Goal: Task Accomplishment & Management: Complete application form

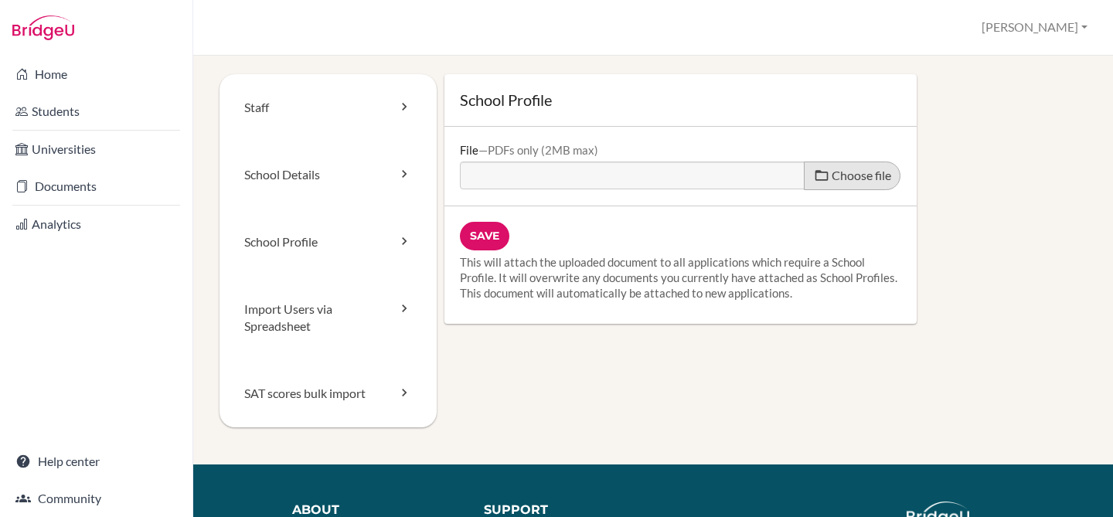
click at [846, 176] on span "Choose file" at bounding box center [862, 175] width 60 height 15
click at [696, 176] on input "Choose file" at bounding box center [578, 171] width 237 height 18
type input "C:\fakepath\ECA School Profile 2025-2026.pdf"
type input "ECA School Profile 2025-2026.pdf"
click at [477, 228] on input "Save" at bounding box center [484, 236] width 49 height 29
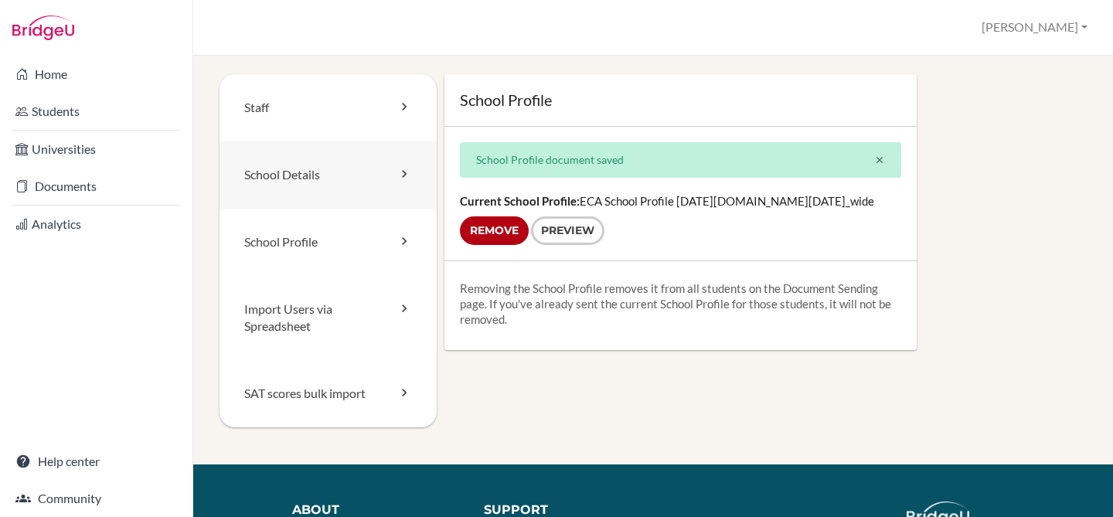
click at [357, 173] on link "School Details" at bounding box center [328, 174] width 217 height 67
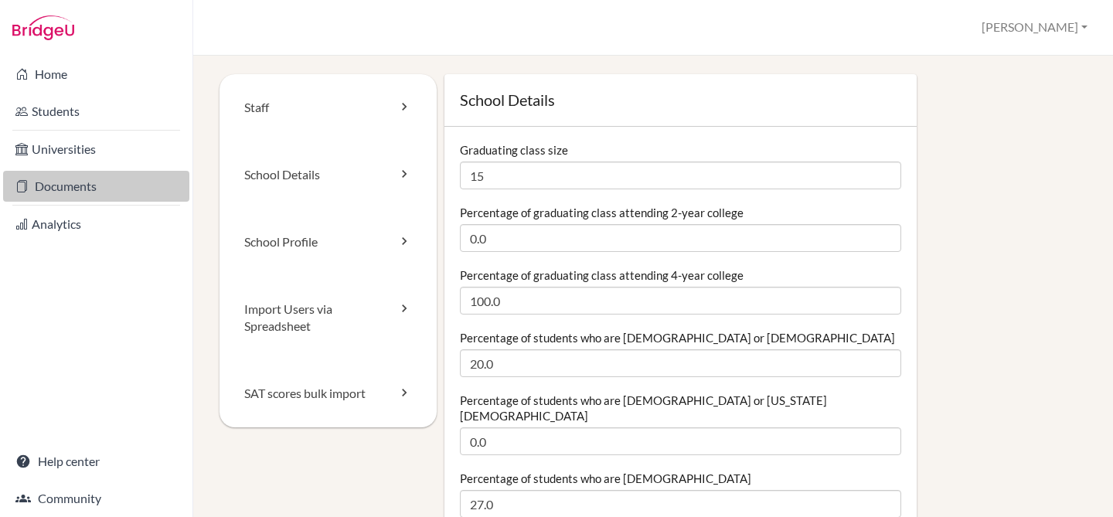
click at [78, 186] on link "Documents" at bounding box center [96, 186] width 186 height 31
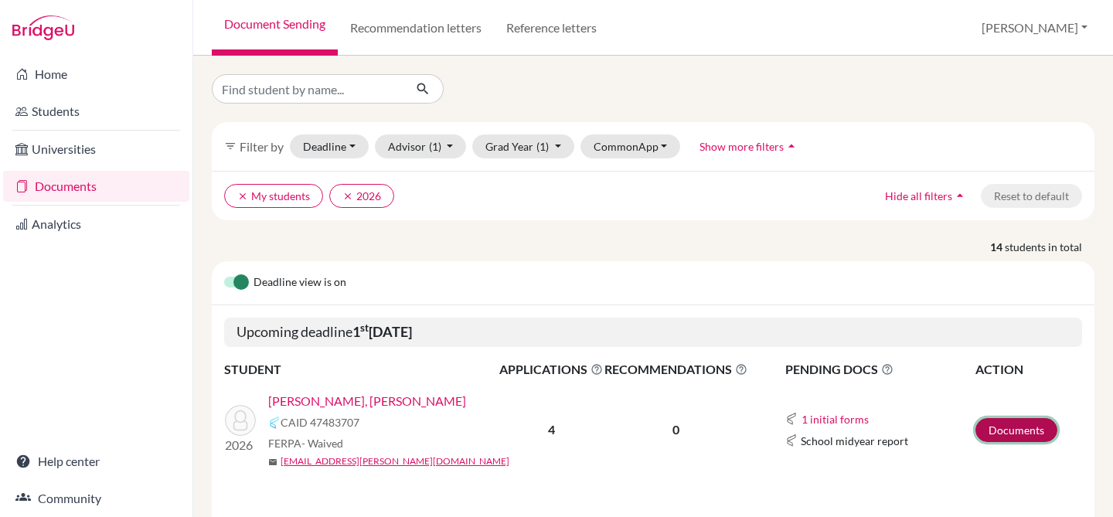
click at [1001, 434] on link "Documents" at bounding box center [1016, 430] width 82 height 24
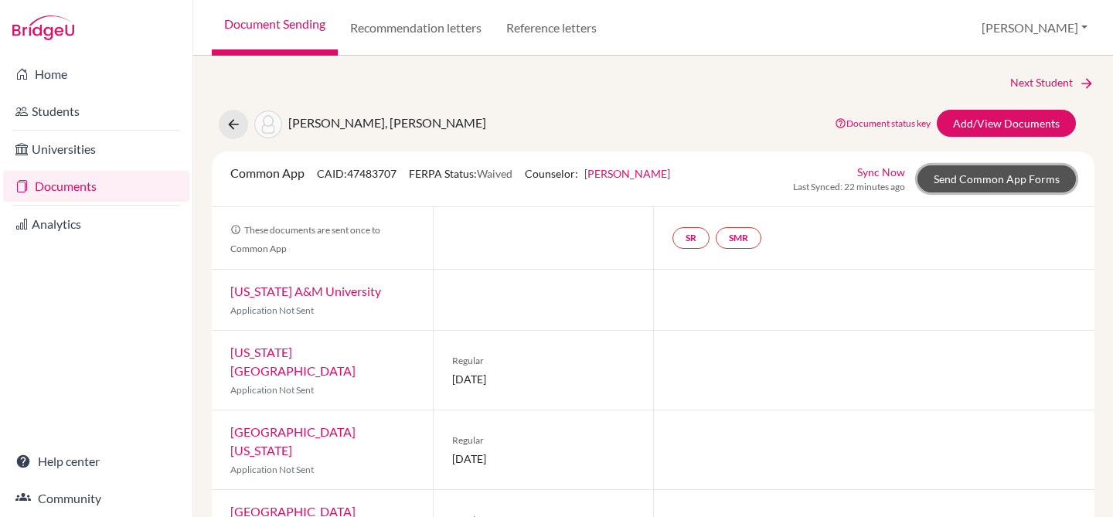
click at [962, 190] on link "Send Common App Forms" at bounding box center [996, 178] width 158 height 27
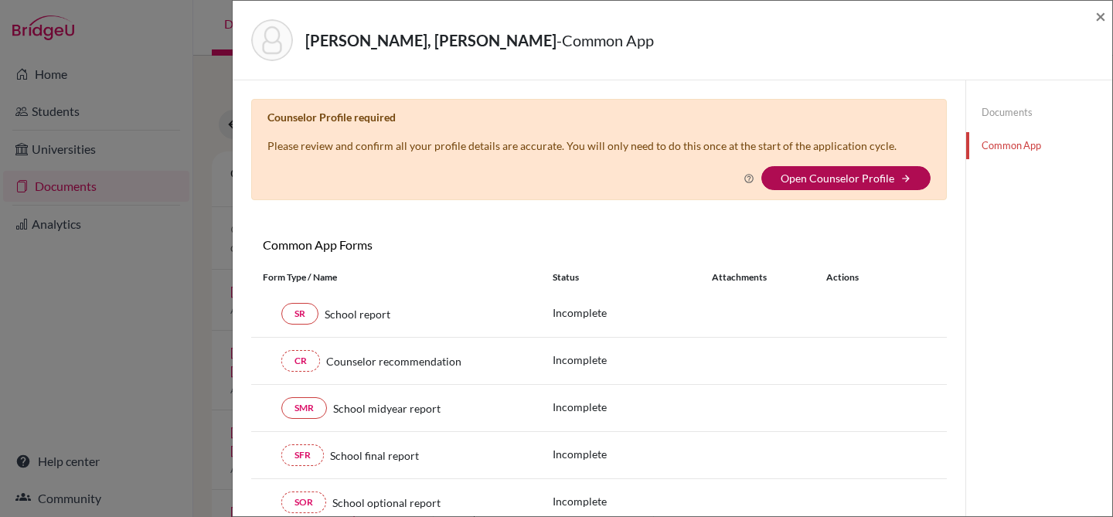
click at [873, 177] on link "Open Counselor Profile" at bounding box center [838, 178] width 114 height 13
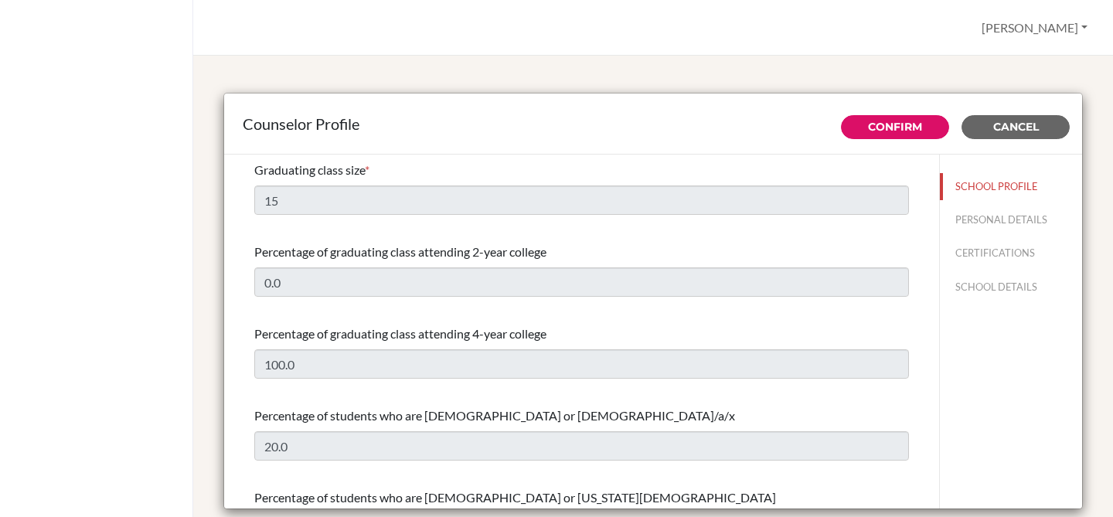
select select "0"
select select "354840"
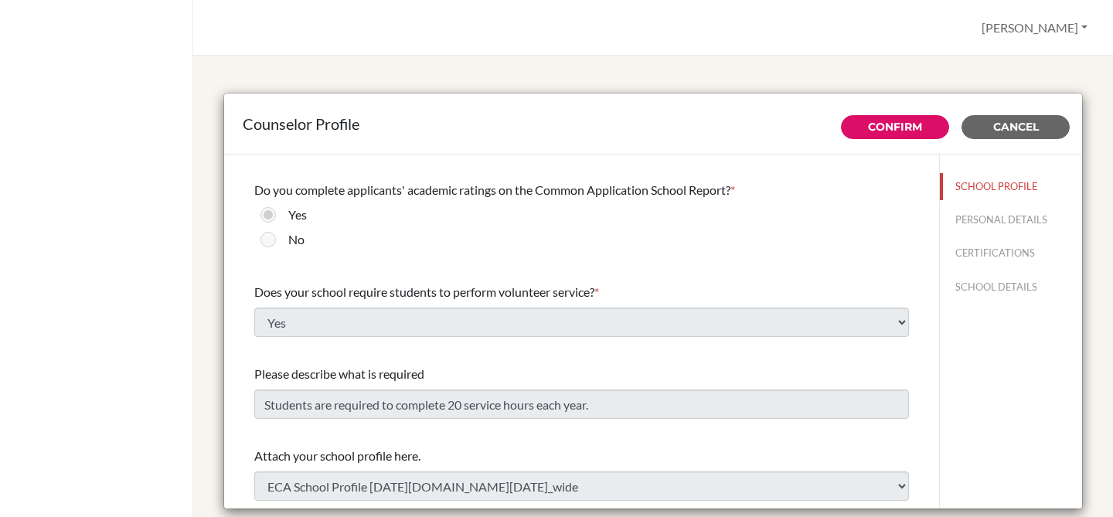
scroll to position [1825, 0]
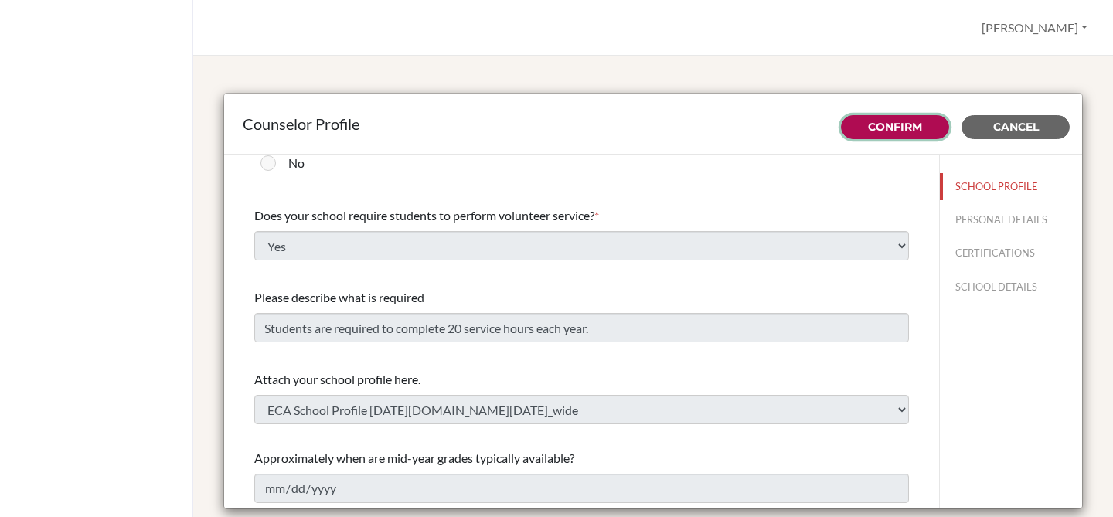
click at [877, 125] on link "Confirm" at bounding box center [895, 127] width 54 height 14
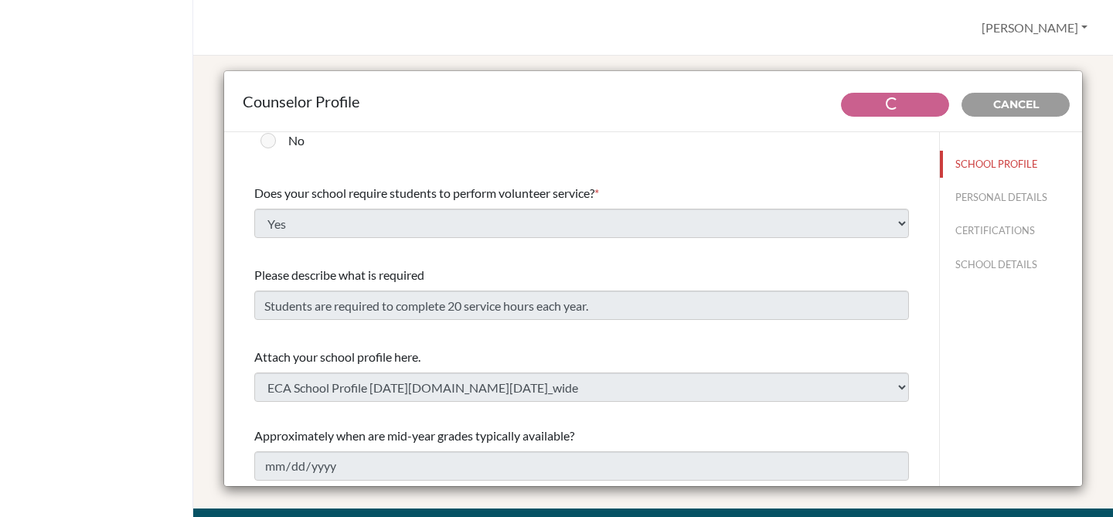
scroll to position [29, 0]
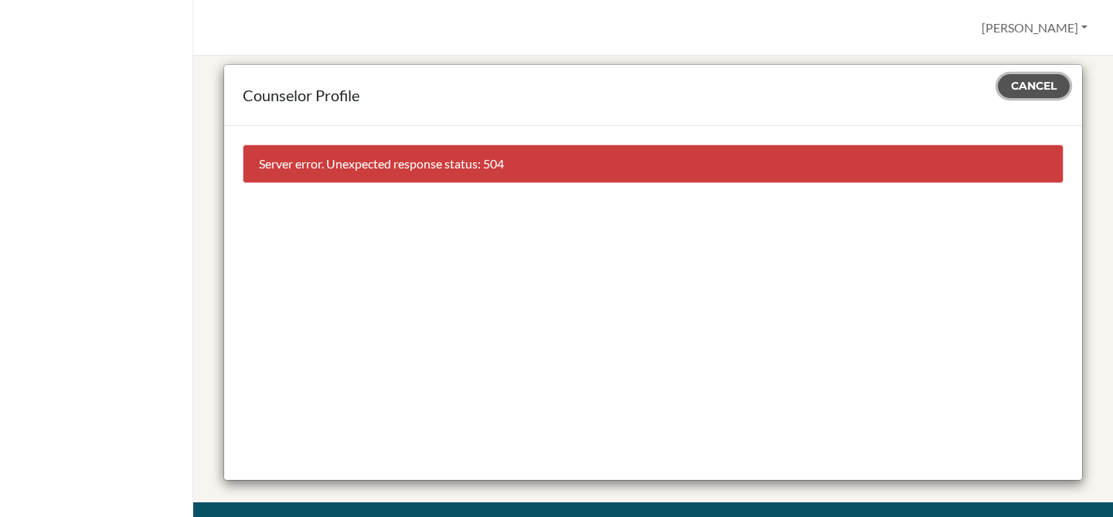
click at [1046, 89] on span "Cancel" at bounding box center [1034, 86] width 46 height 14
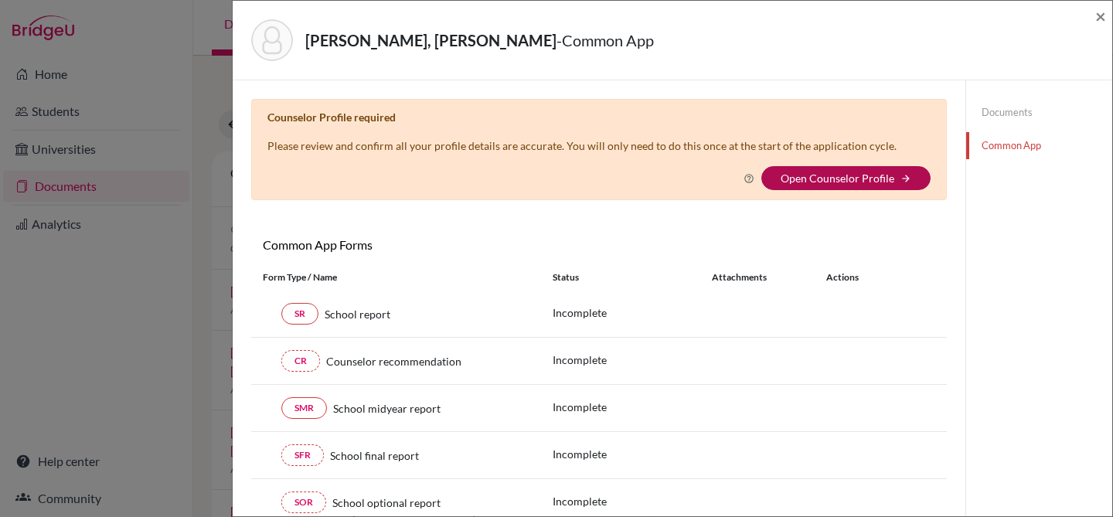
click at [880, 182] on link "Open Counselor Profile" at bounding box center [838, 178] width 114 height 13
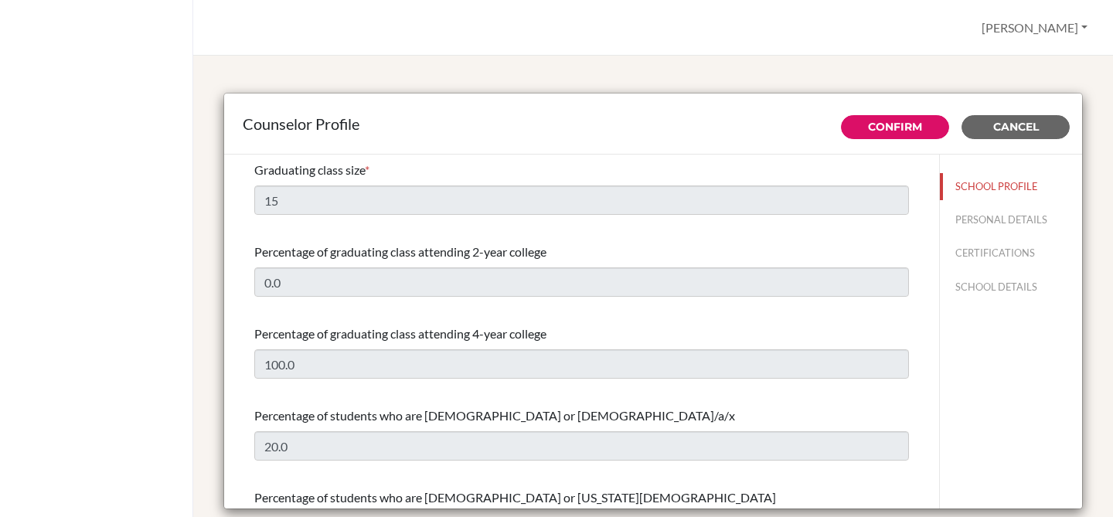
select select "0"
select select "354840"
click at [896, 121] on link "Confirm" at bounding box center [895, 127] width 54 height 14
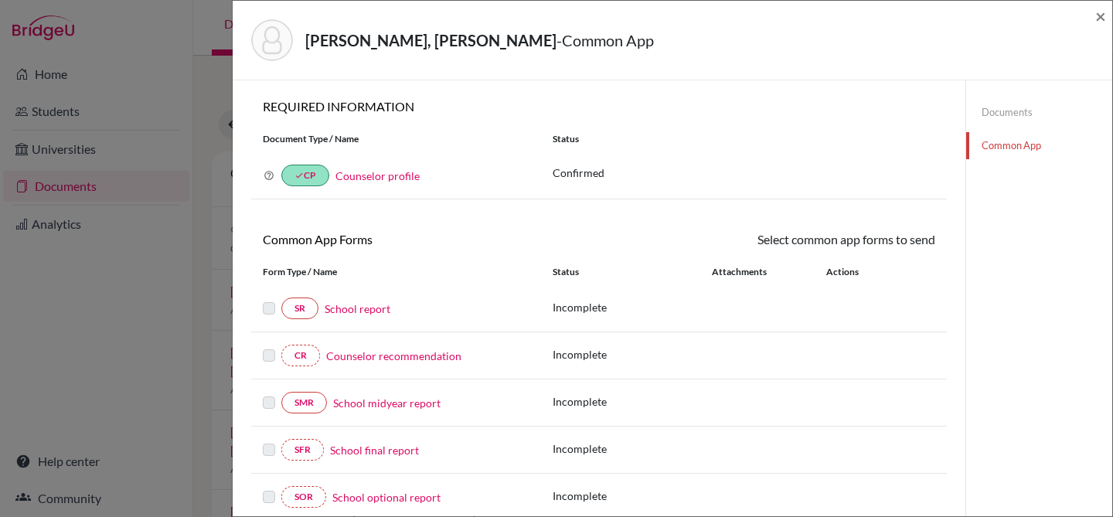
click at [392, 181] on link "Counselor profile" at bounding box center [377, 175] width 84 height 13
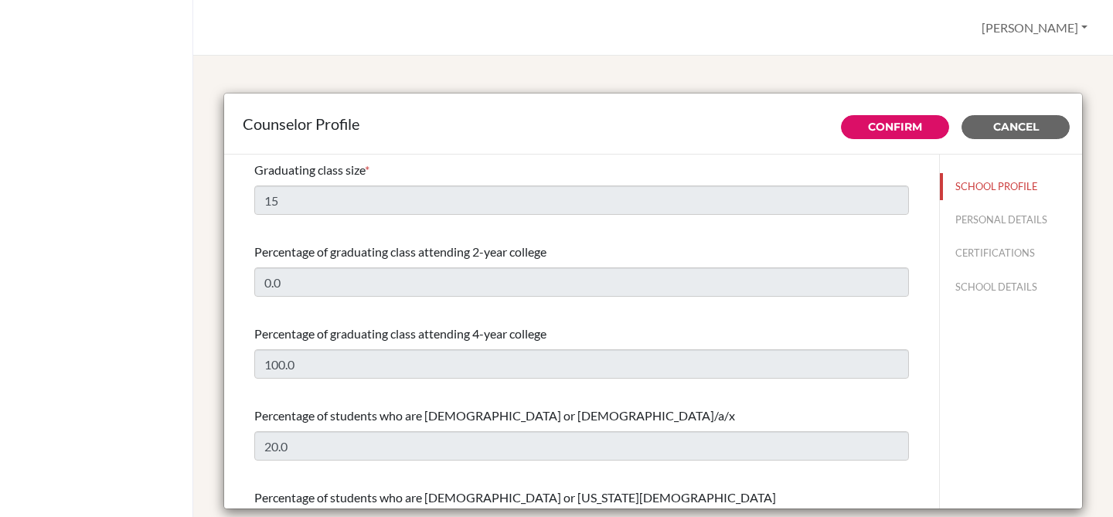
select select "0"
select select "354840"
click at [989, 228] on button "PERSONAL DETAILS" at bounding box center [1011, 219] width 142 height 27
type input "[PERSON_NAME]"
type input "Bredeman"
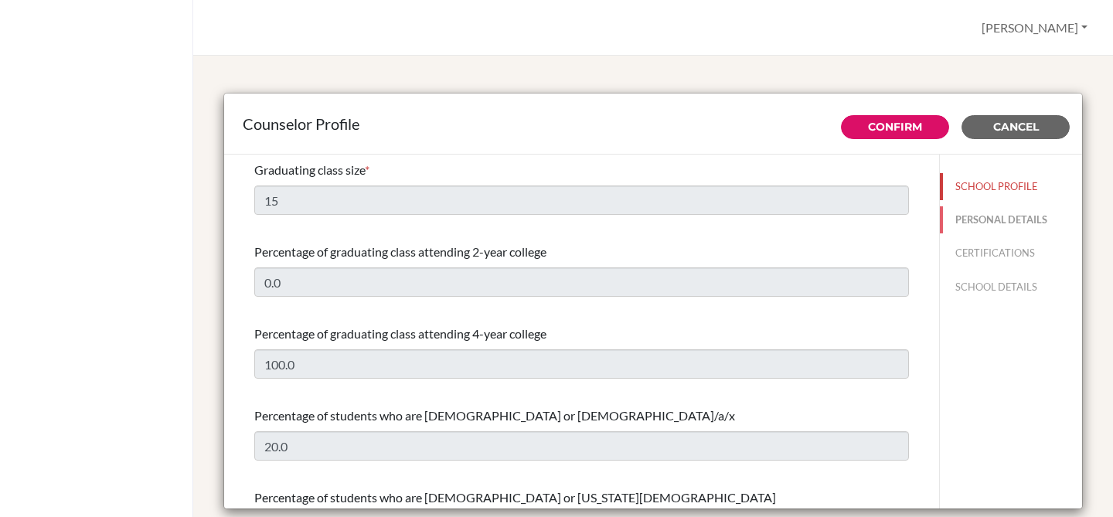
type input "Advisor"
type input "34.918-865-003"
type input "[EMAIL_ADDRESS][DOMAIN_NAME]"
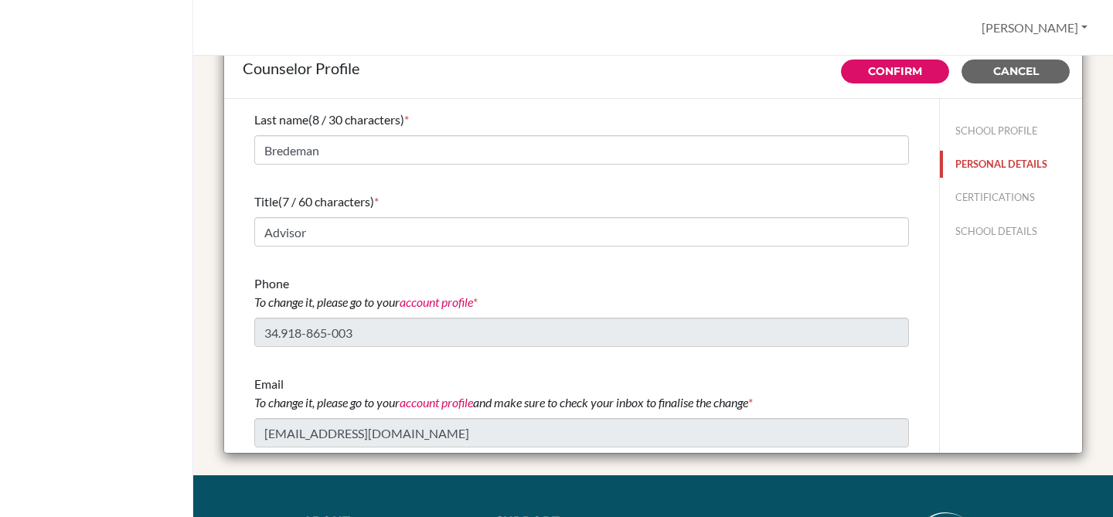
scroll to position [56, 0]
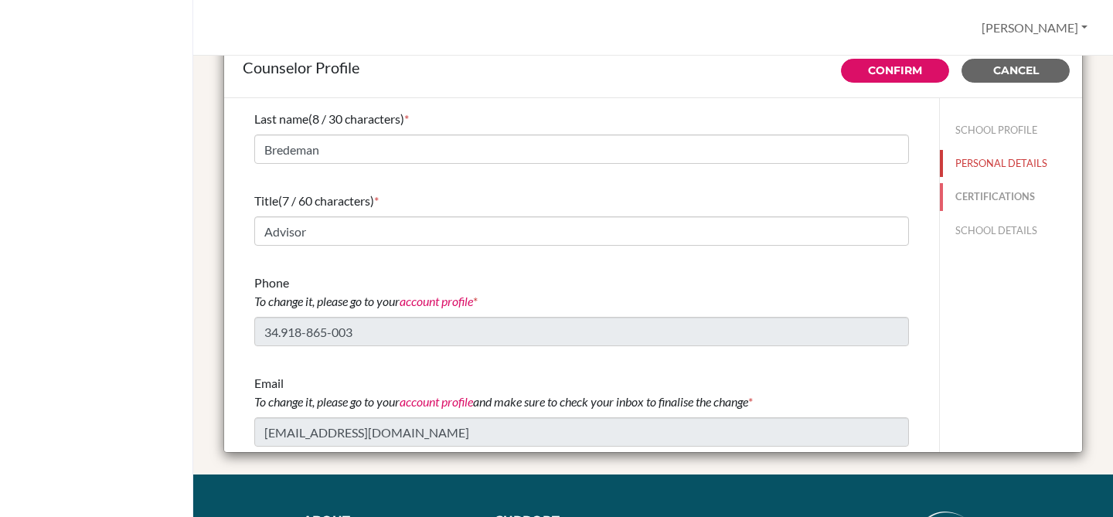
click at [1010, 200] on button "CERTIFICATIONS" at bounding box center [1011, 196] width 142 height 27
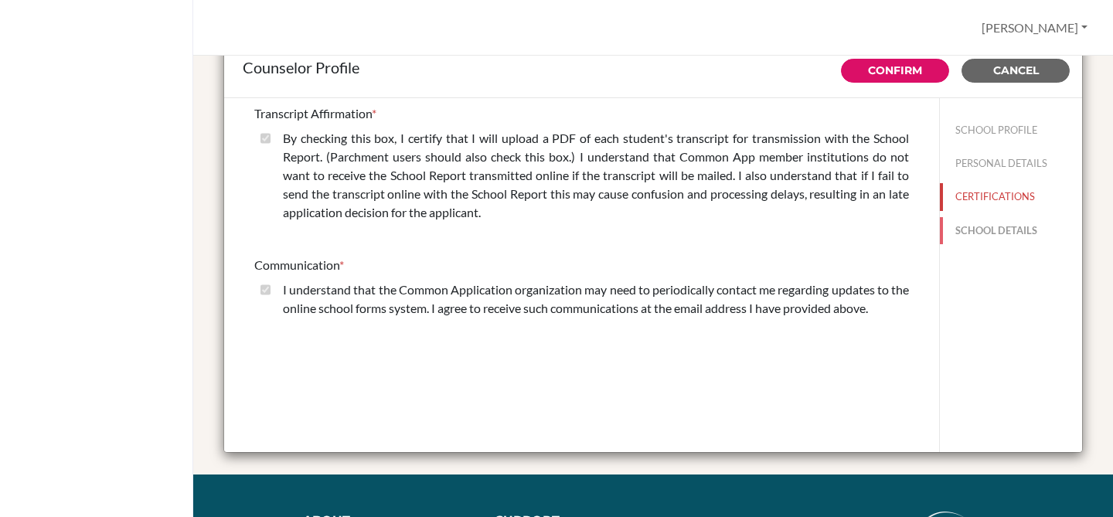
click at [1000, 232] on button "SCHOOL DETAILS" at bounding box center [1011, 230] width 142 height 27
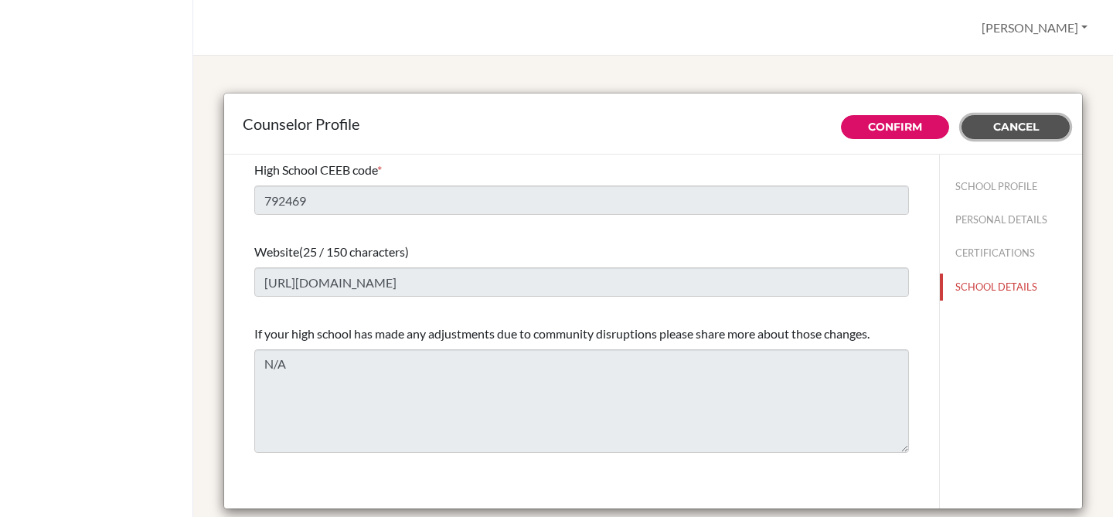
click at [1023, 121] on span "Cancel" at bounding box center [1016, 127] width 46 height 14
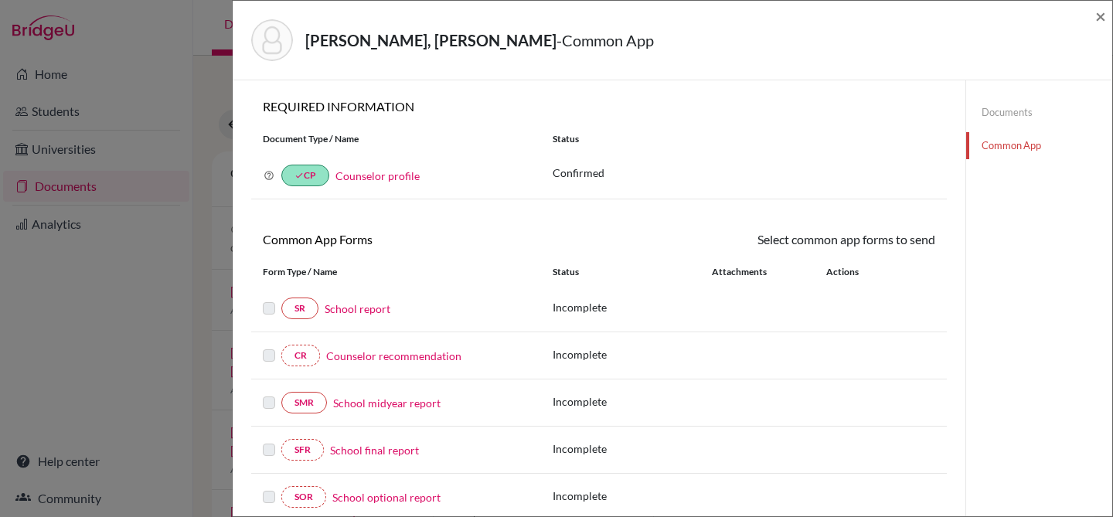
click at [367, 311] on link "School report" at bounding box center [358, 309] width 66 height 16
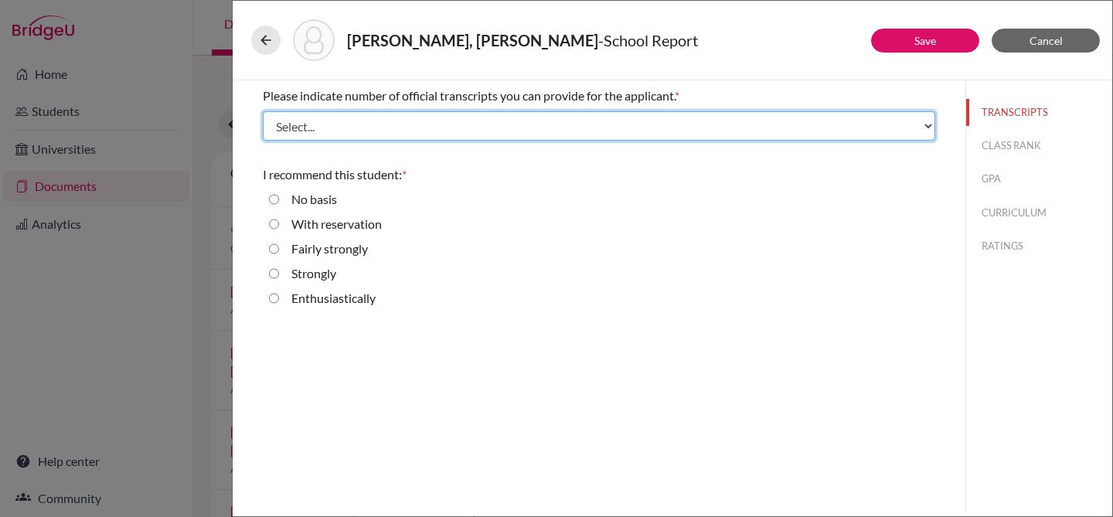
click at [379, 126] on select "Select... 1 2 3 4" at bounding box center [599, 125] width 672 height 29
select select "1"
click at [263, 111] on select "Select... 1 2 3 4" at bounding box center [599, 125] width 672 height 29
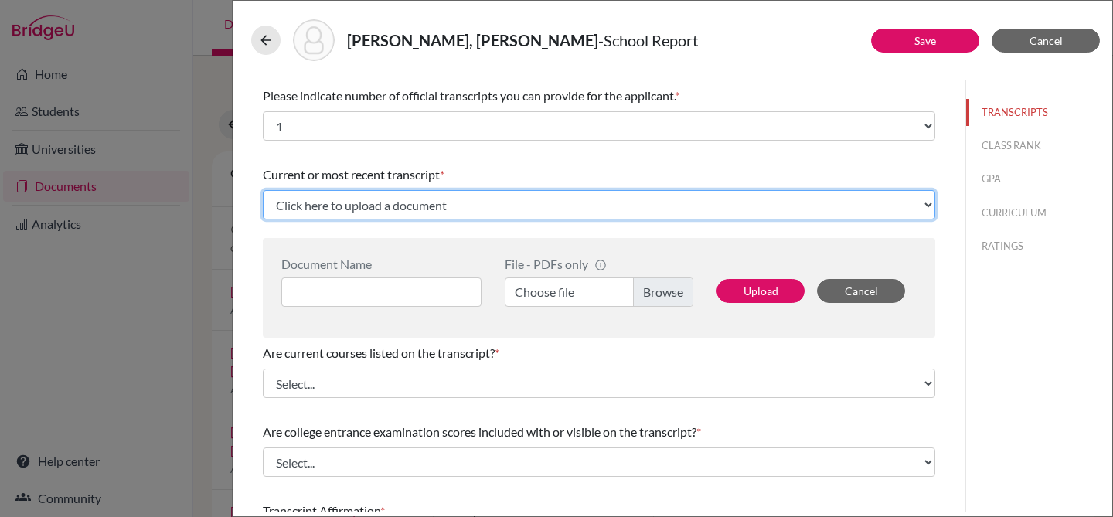
click at [392, 211] on select "Click here to upload a document Upload New File" at bounding box center [599, 204] width 672 height 29
select select "Upload New File"
click at [263, 190] on select "Click here to upload a document Upload New File" at bounding box center [599, 204] width 672 height 29
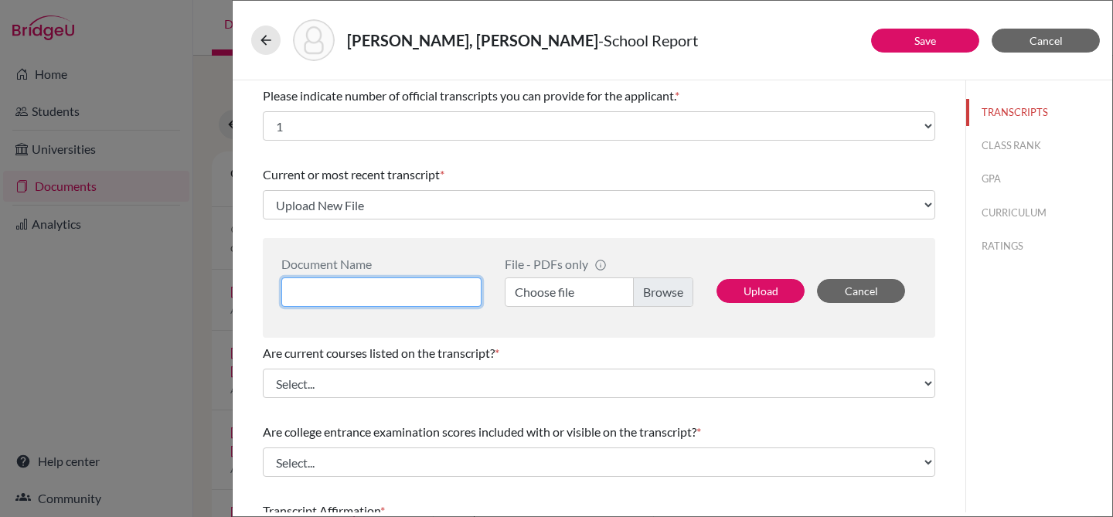
click at [393, 293] on input at bounding box center [381, 291] width 200 height 29
type input "Transcript"
click at [666, 295] on label "Choose file" at bounding box center [599, 291] width 189 height 29
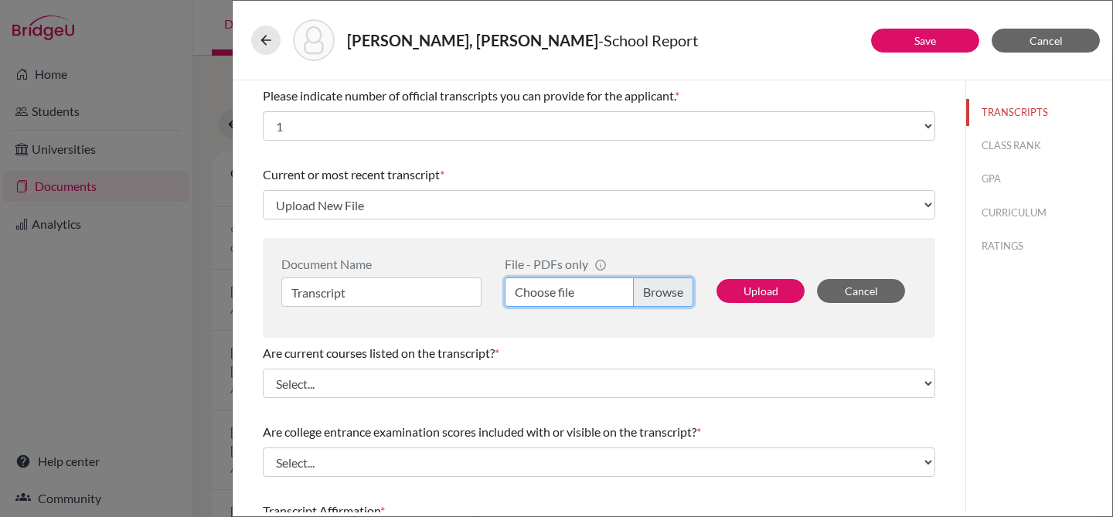
click at [666, 295] on input "Choose file" at bounding box center [599, 291] width 189 height 29
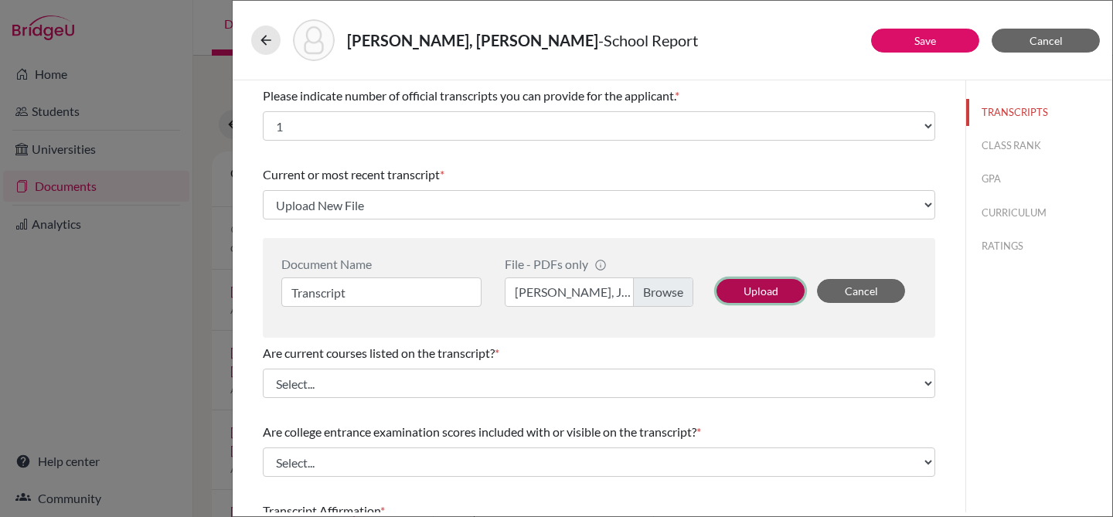
click at [776, 298] on button "Upload" at bounding box center [760, 291] width 88 height 24
select select "690815"
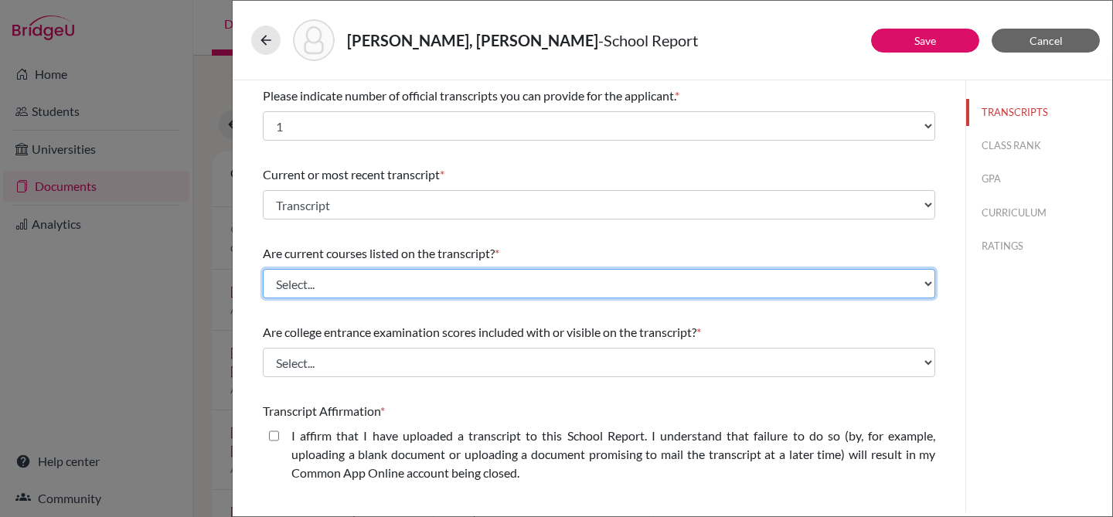
click at [716, 278] on select "Select... Yes No" at bounding box center [599, 283] width 672 height 29
select select "1"
click at [263, 269] on select "Select... Yes No" at bounding box center [599, 283] width 672 height 29
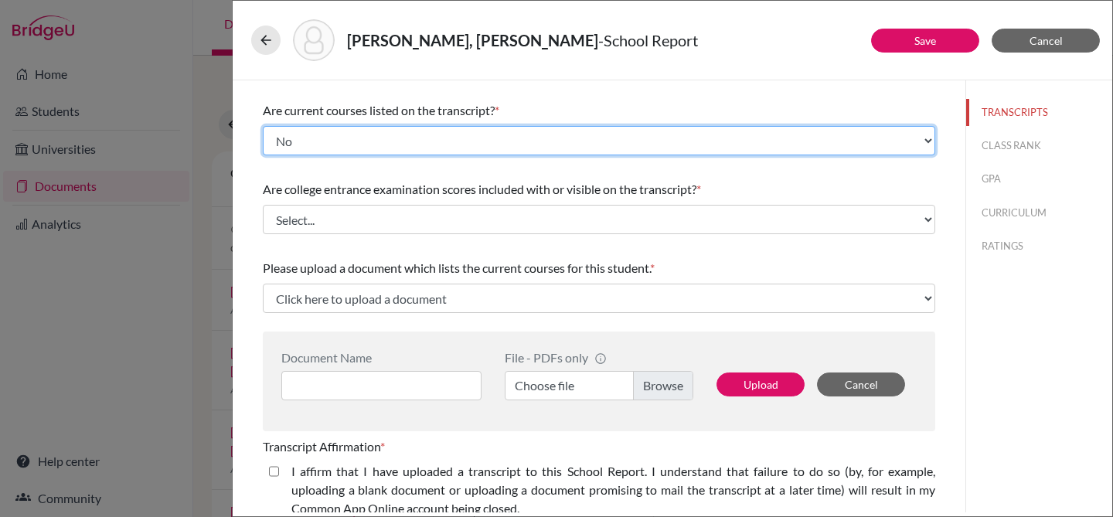
scroll to position [145, 0]
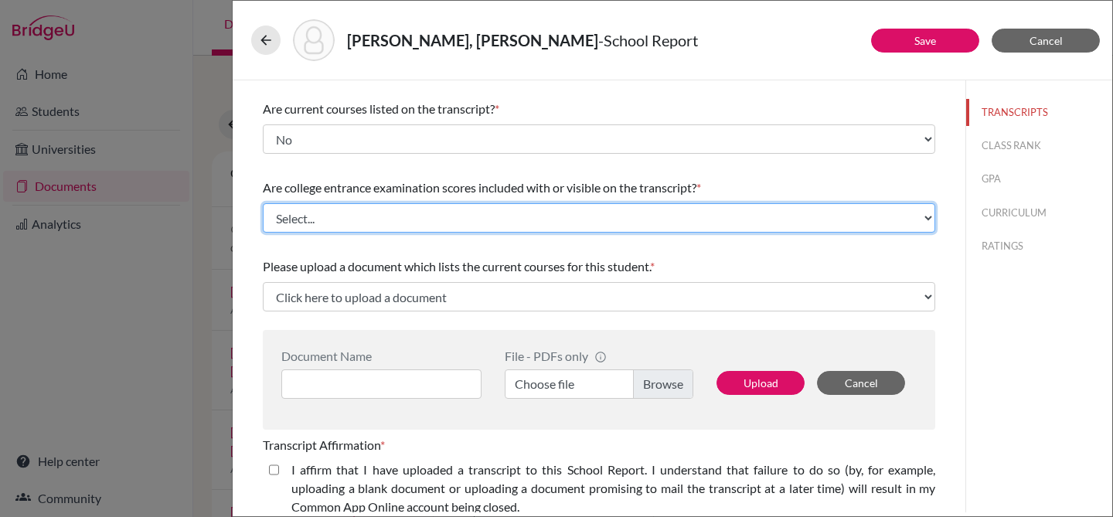
click at [646, 225] on select "Select... Yes No" at bounding box center [599, 217] width 672 height 29
select select "1"
click at [263, 203] on select "Select... Yes No" at bounding box center [599, 217] width 672 height 29
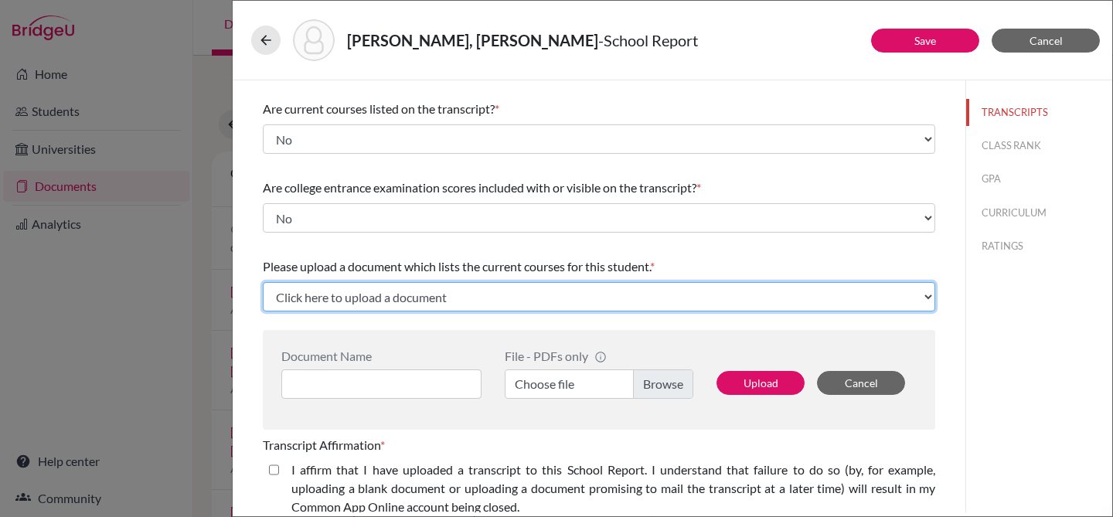
click at [565, 294] on select "Click here to upload a document Upload New File" at bounding box center [599, 296] width 672 height 29
click at [580, 300] on select "Click here to upload a document Upload New File" at bounding box center [599, 296] width 672 height 29
click at [263, 282] on select "Click here to upload a document Upload New File" at bounding box center [599, 296] width 672 height 29
click at [491, 299] on select "Click here to upload a document Upload New File" at bounding box center [599, 296] width 672 height 29
select select "Upload New File"
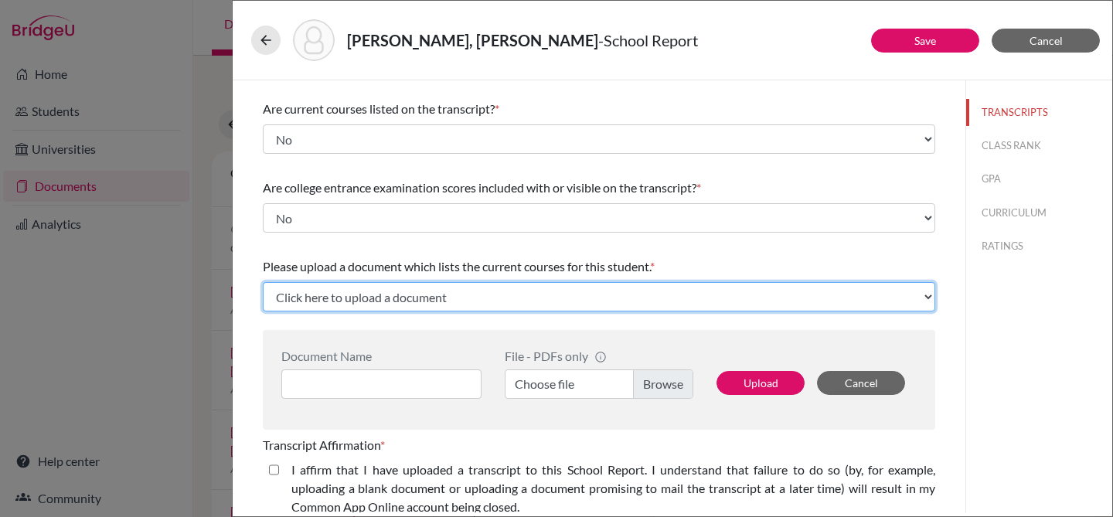
click at [263, 282] on select "Click here to upload a document Upload New File" at bounding box center [599, 296] width 672 height 29
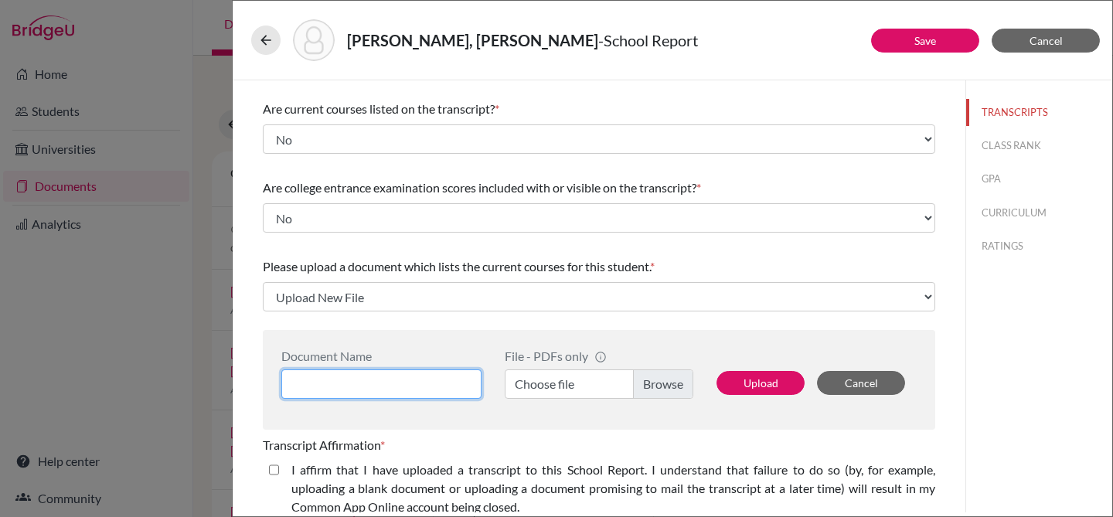
click at [419, 385] on input at bounding box center [381, 383] width 200 height 29
type input "Cover Letter"
click at [669, 390] on label "Choose file" at bounding box center [599, 383] width 189 height 29
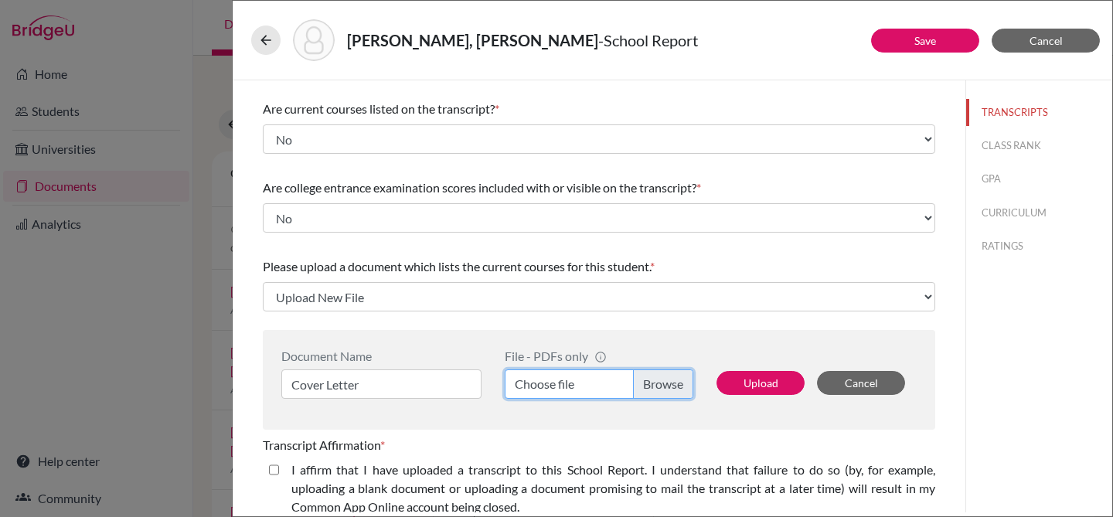
click at [669, 390] on input "Choose file" at bounding box center [599, 383] width 189 height 29
click at [771, 390] on button "Upload" at bounding box center [760, 383] width 88 height 24
click at [662, 387] on label "Choose file" at bounding box center [599, 383] width 189 height 29
click at [662, 387] on input "Choose file" at bounding box center [599, 383] width 189 height 29
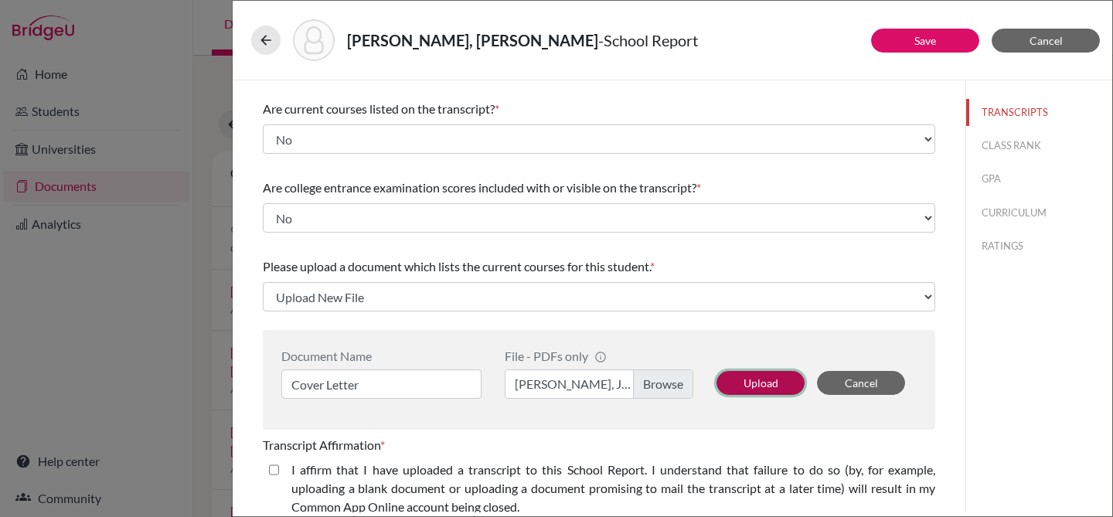
click at [765, 390] on button "Upload" at bounding box center [760, 383] width 88 height 24
select select "690854"
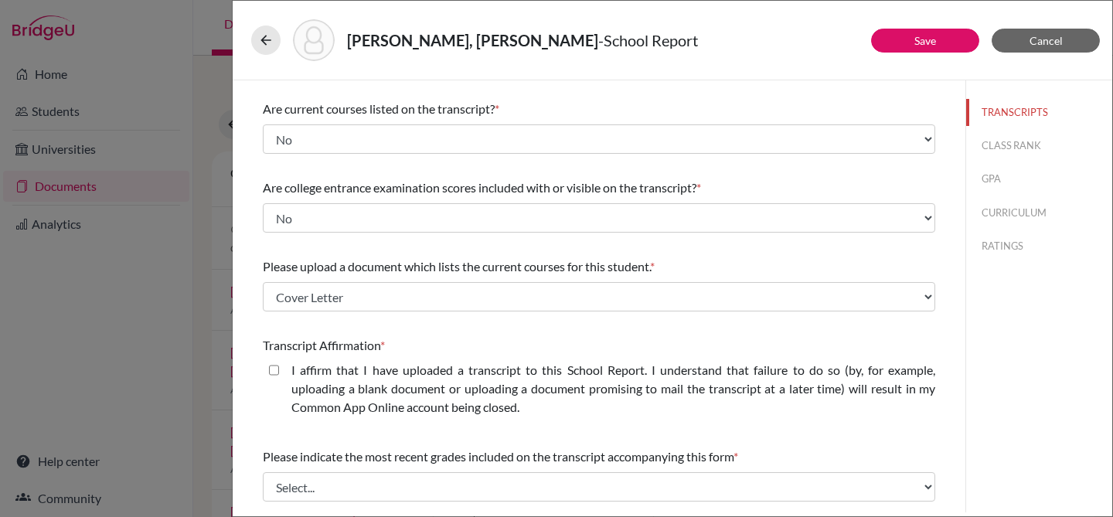
click at [276, 374] on closed\ "I affirm that I have uploaded a transcript to this School Report. I understand …" at bounding box center [274, 370] width 10 height 19
checkbox closed\ "true"
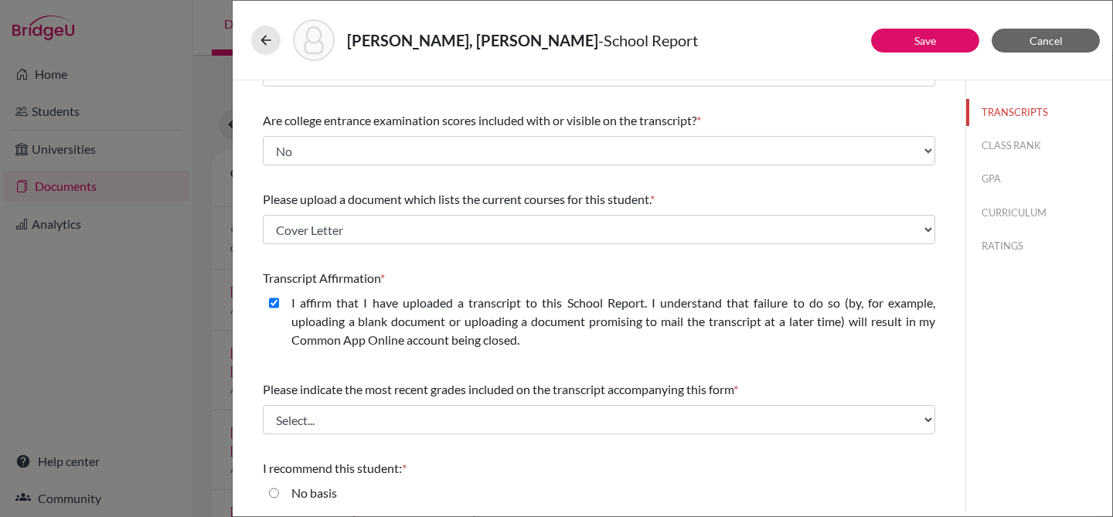
scroll to position [254, 0]
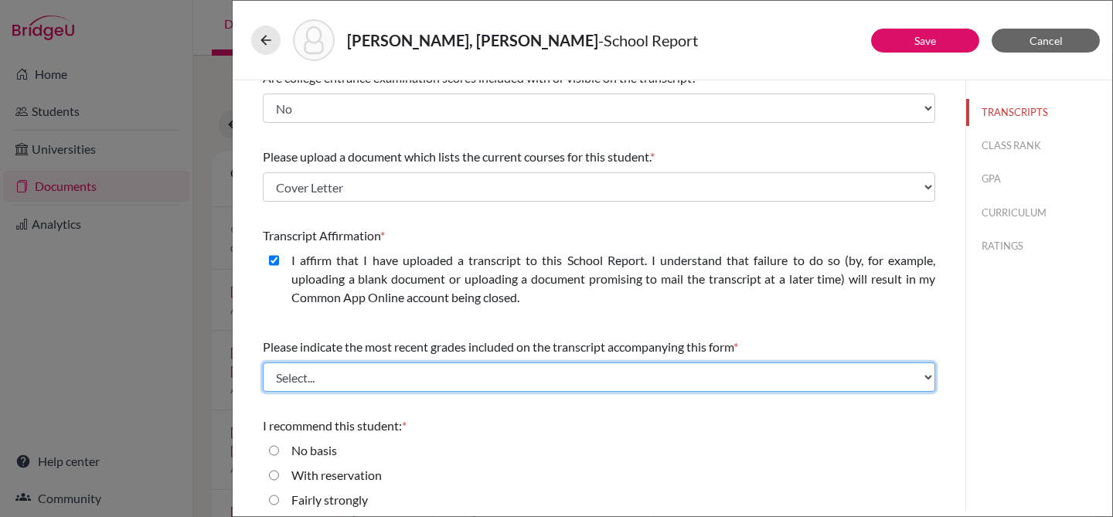
click at [424, 379] on select "Select... Final junior year grades 1st Quarter senior year grades 2nd Quarter/1…" at bounding box center [599, 376] width 672 height 29
select select "0"
click at [263, 362] on select "Select... Final junior year grades 1st Quarter senior year grades 2nd Quarter/1…" at bounding box center [599, 376] width 672 height 29
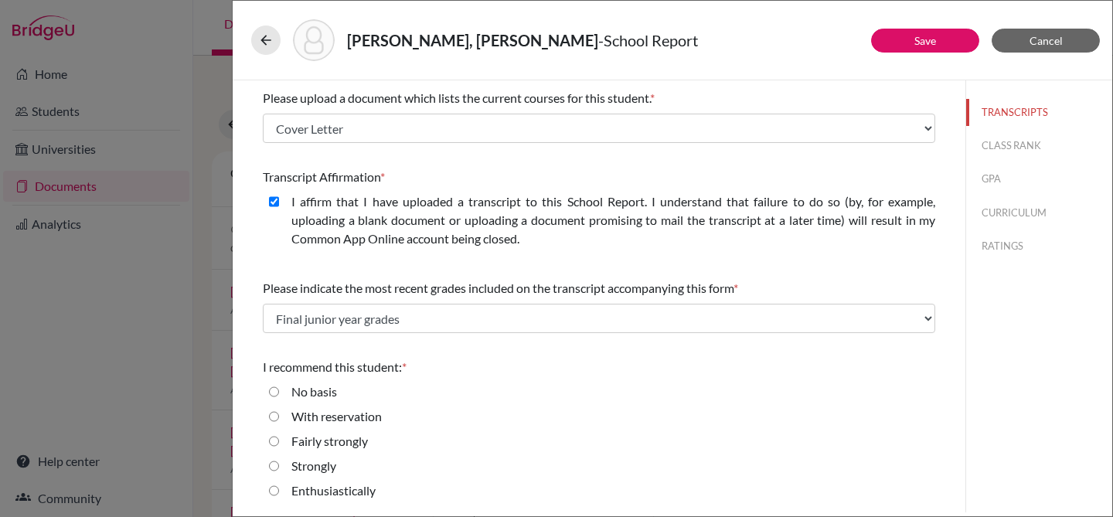
click at [314, 494] on label "Enthusiastically" at bounding box center [333, 491] width 84 height 19
click at [279, 494] on input "Enthusiastically" at bounding box center [274, 491] width 10 height 19
radio input "true"
click at [915, 40] on link "Save" at bounding box center [925, 40] width 22 height 13
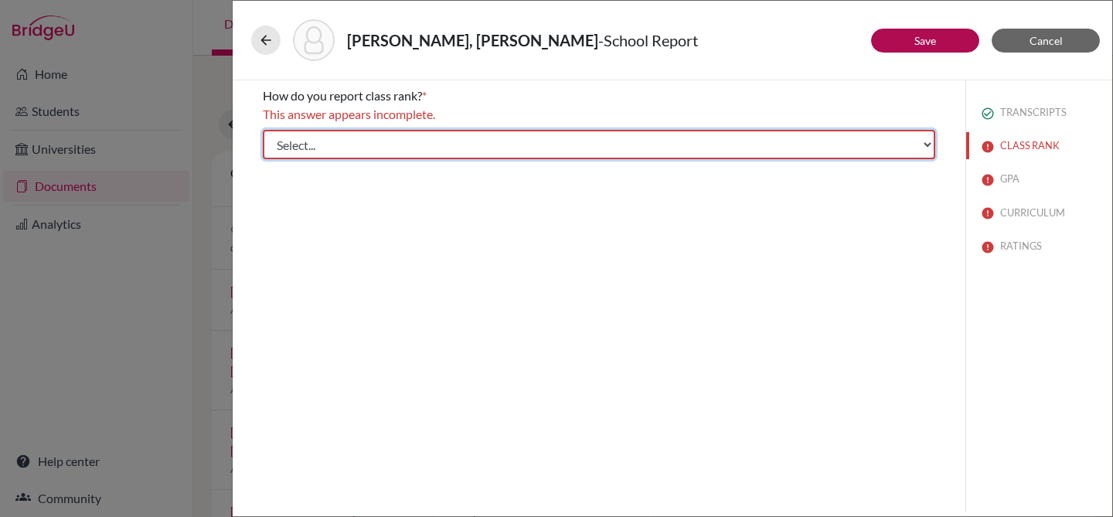
click at [640, 142] on select "Select... Exact Decile Quintile Quartile None" at bounding box center [599, 144] width 672 height 29
select select "5"
click at [263, 130] on select "Select... Exact Decile Quintile Quartile None" at bounding box center [599, 144] width 672 height 29
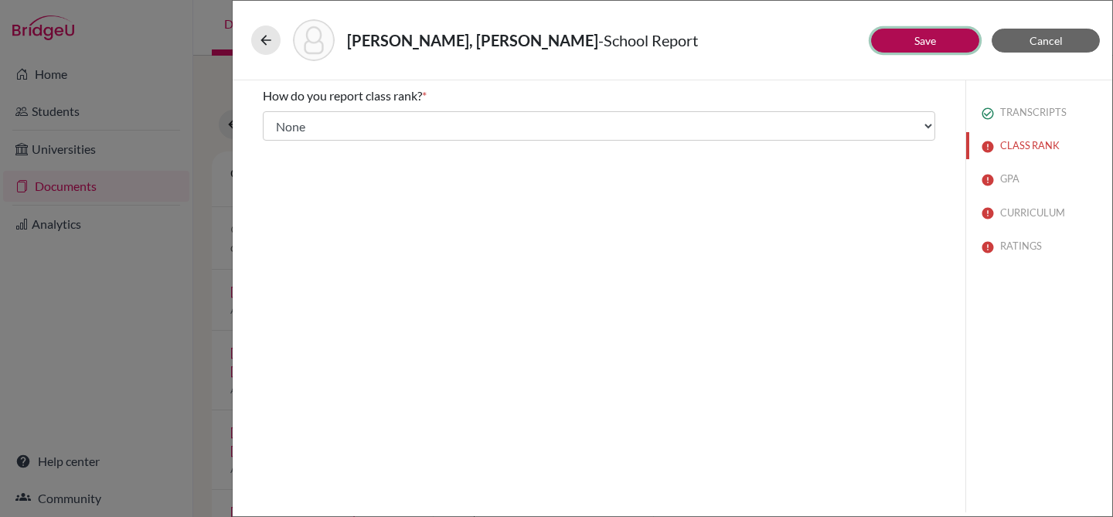
click at [931, 41] on link "Save" at bounding box center [925, 40] width 22 height 13
